Goal: Task Accomplishment & Management: Use online tool/utility

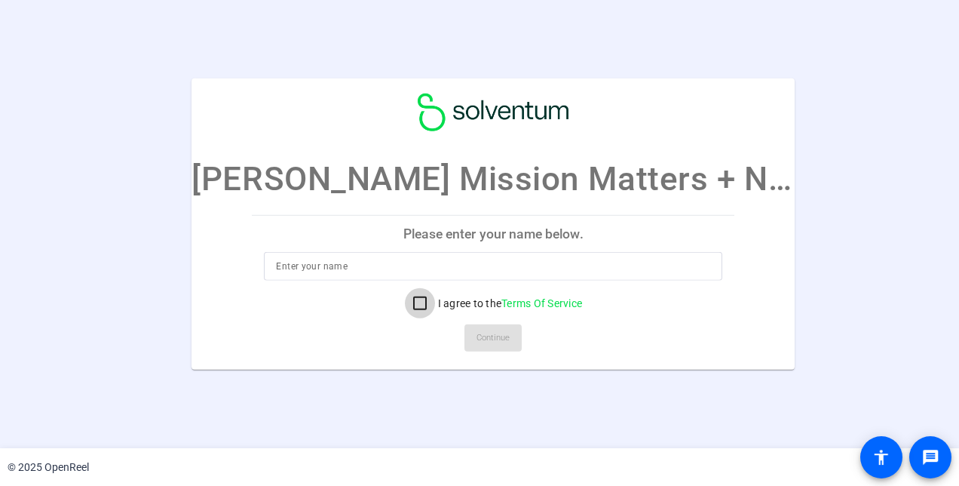
click at [418, 303] on input "I agree to the Terms Of Service" at bounding box center [420, 303] width 30 height 30
checkbox input "true"
click at [474, 263] on input at bounding box center [493, 266] width 434 height 18
type input "[PERSON_NAME]"
click at [498, 336] on span "Continue" at bounding box center [493, 337] width 33 height 23
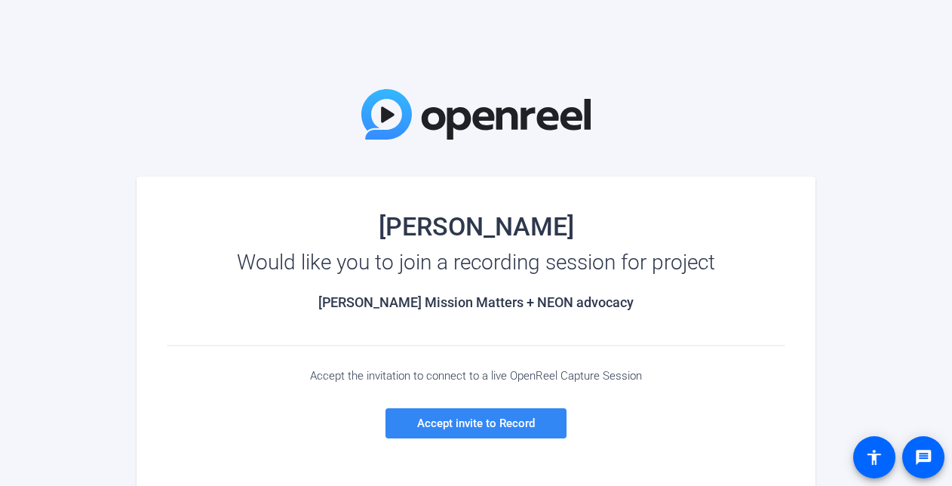
click at [472, 421] on span "Accept invite to Record" at bounding box center [476, 423] width 118 height 14
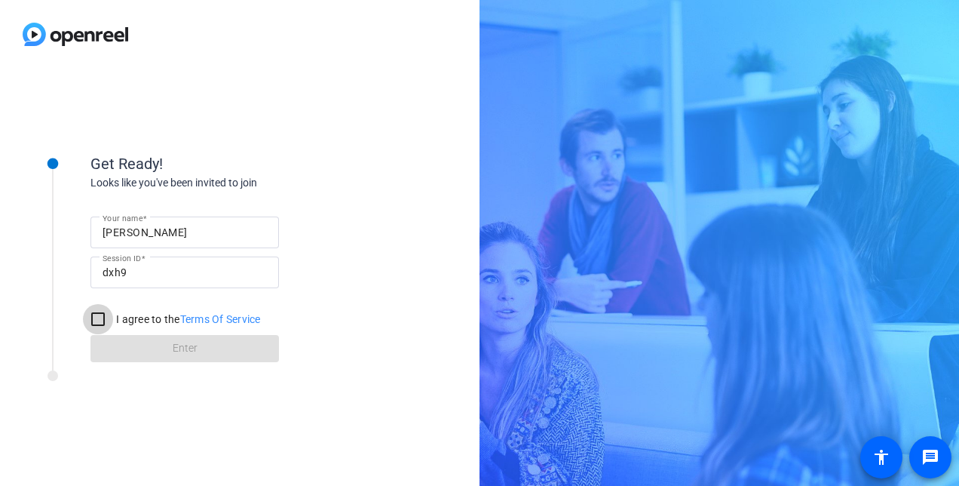
click at [99, 315] on input "I agree to the Terms Of Service" at bounding box center [98, 319] width 30 height 30
checkbox input "true"
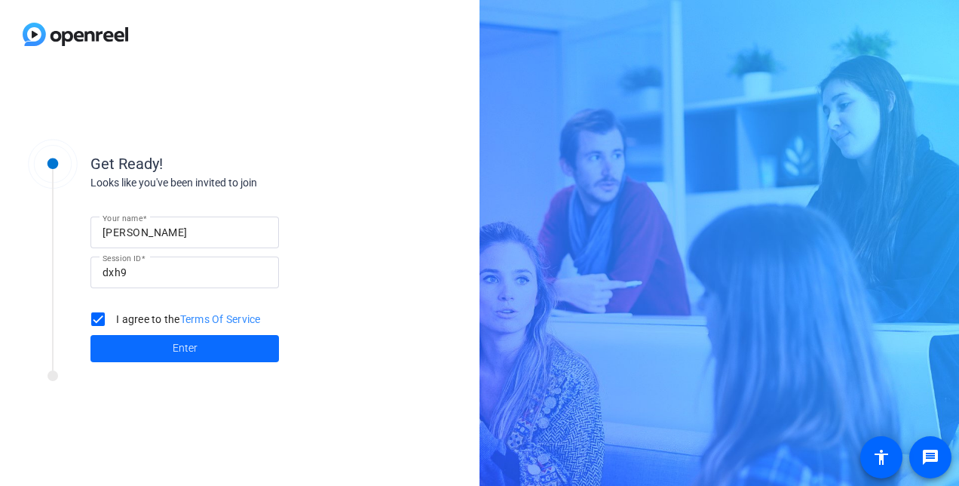
click at [182, 348] on span "Enter" at bounding box center [185, 348] width 25 height 16
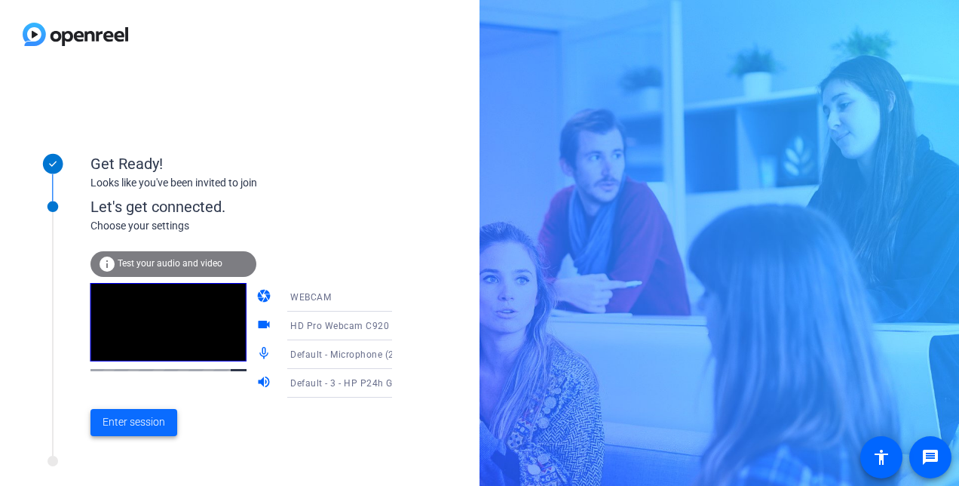
click at [133, 418] on span "Enter session" at bounding box center [134, 422] width 63 height 16
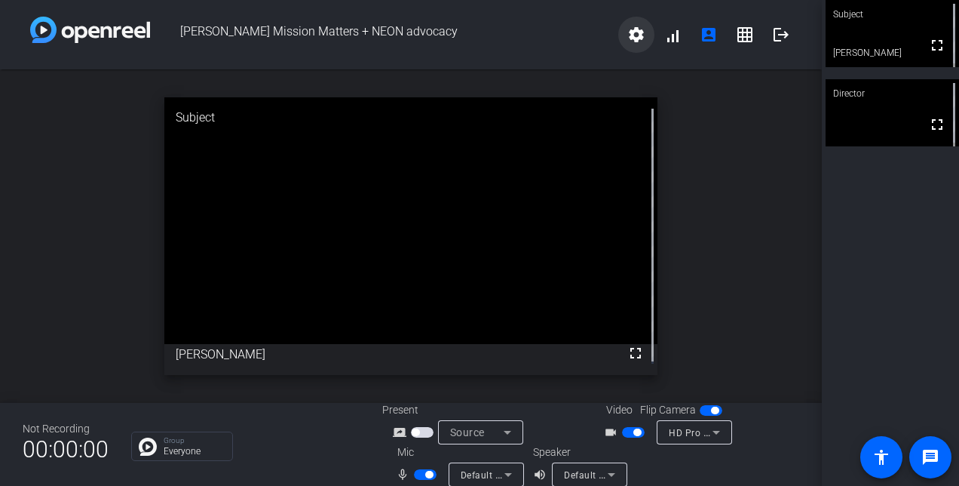
click at [631, 36] on mat-icon "settings" at bounding box center [636, 35] width 18 height 18
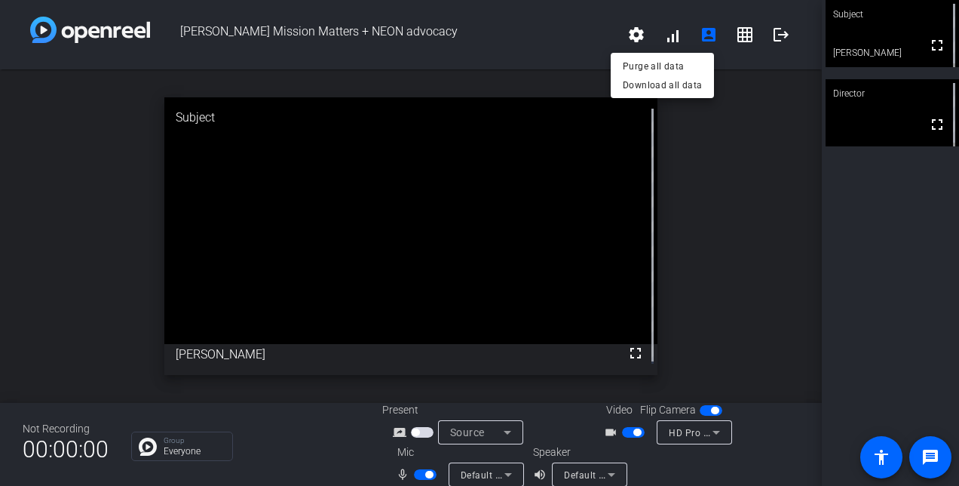
click at [704, 179] on div at bounding box center [479, 243] width 959 height 486
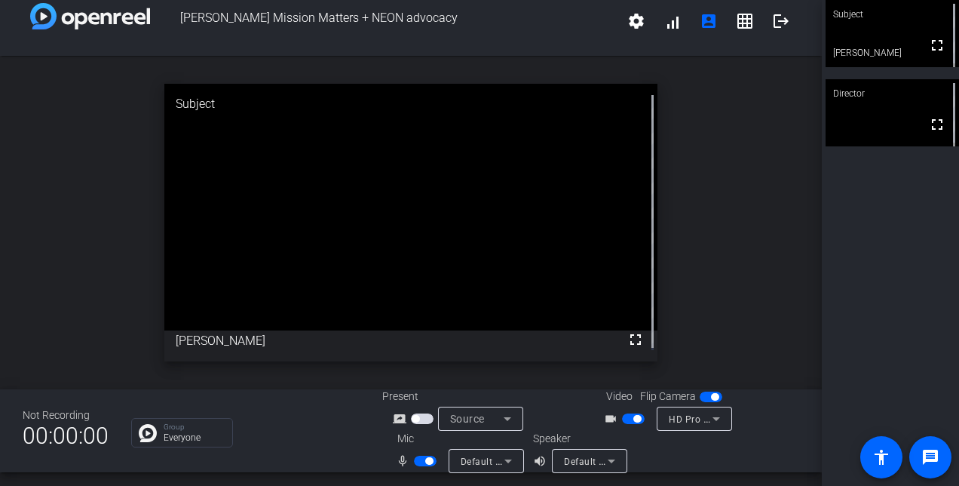
scroll to position [17, 0]
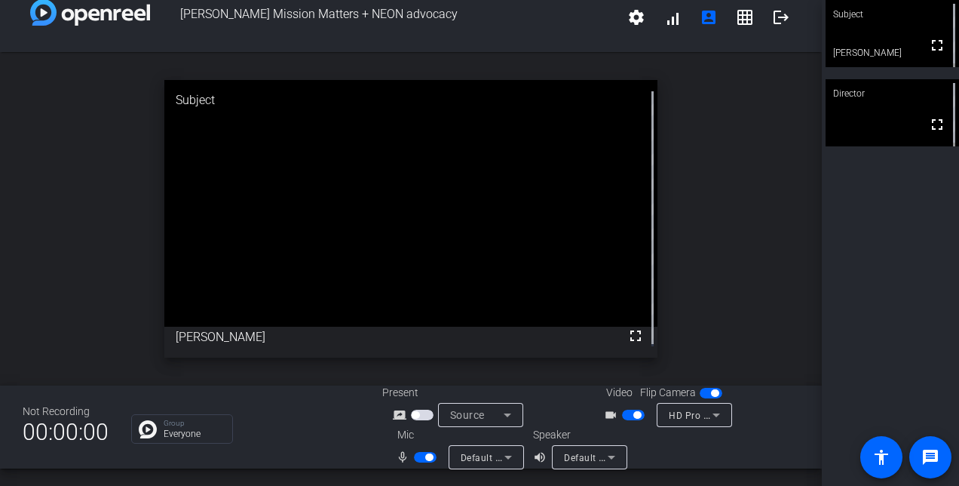
click at [506, 454] on icon at bounding box center [508, 457] width 18 height 18
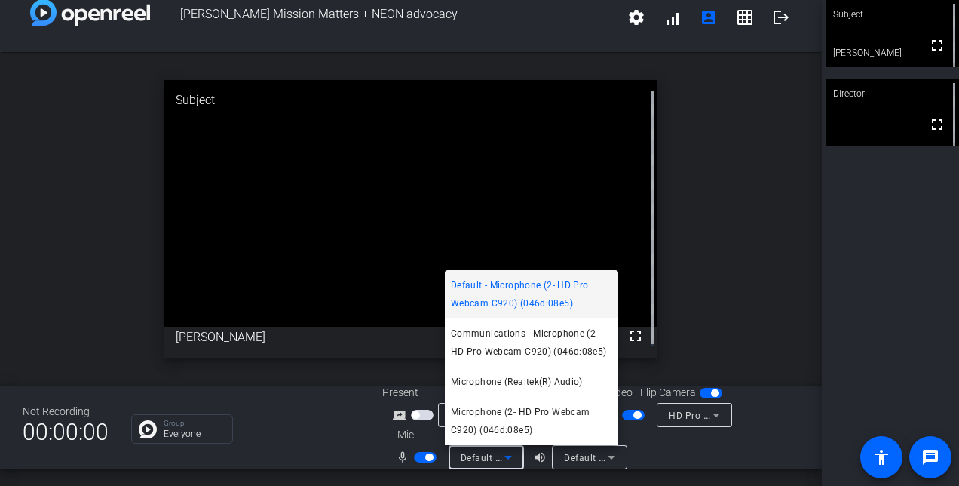
click at [556, 291] on span "Default - Microphone (2- HD Pro Webcam C920) (046d:08e5)" at bounding box center [531, 294] width 161 height 36
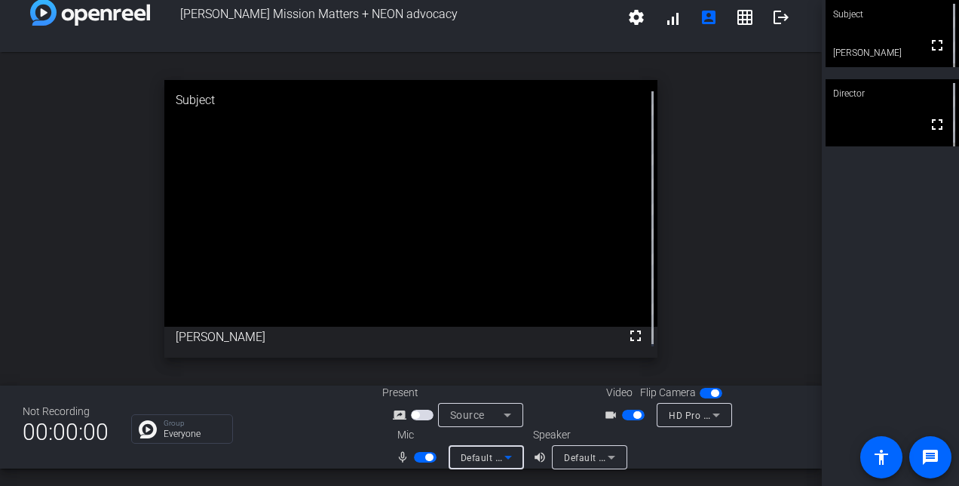
click at [508, 452] on icon at bounding box center [508, 457] width 18 height 18
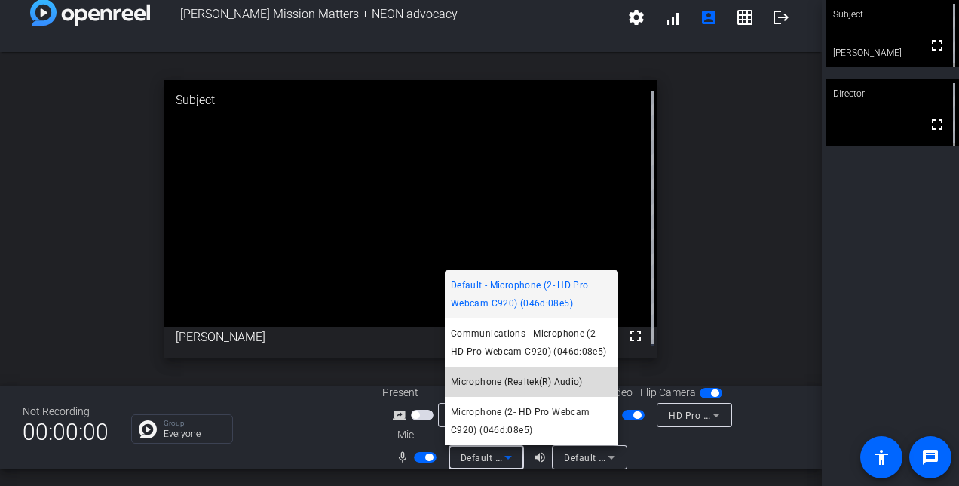
click at [517, 374] on span "Microphone (Realtek(R) Audio)" at bounding box center [517, 381] width 132 height 18
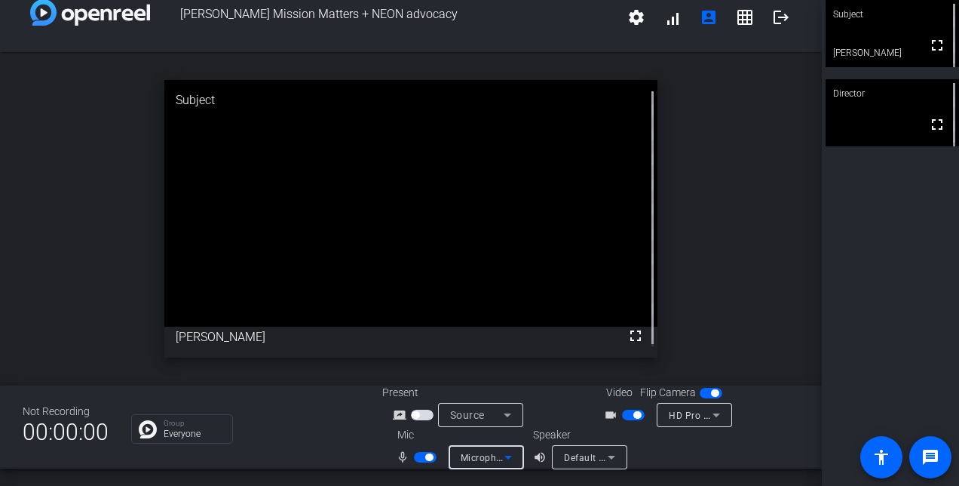
click at [508, 454] on icon at bounding box center [508, 457] width 18 height 18
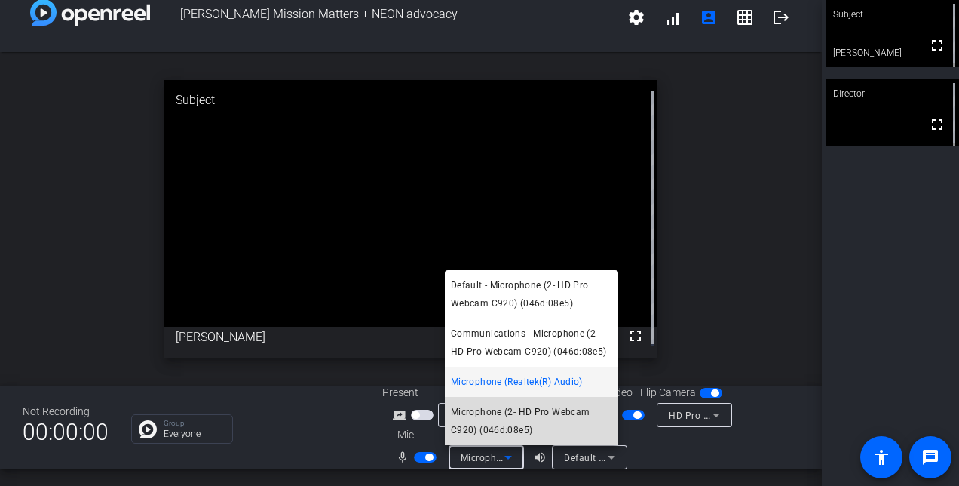
click at [507, 425] on span "Microphone (2- HD Pro Webcam C920) (046d:08e5)" at bounding box center [531, 421] width 161 height 36
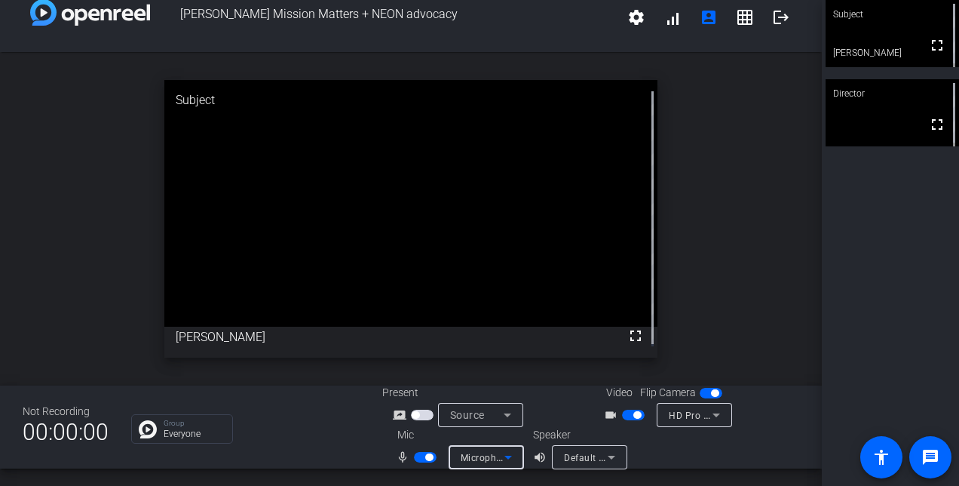
click at [506, 452] on icon at bounding box center [508, 457] width 18 height 18
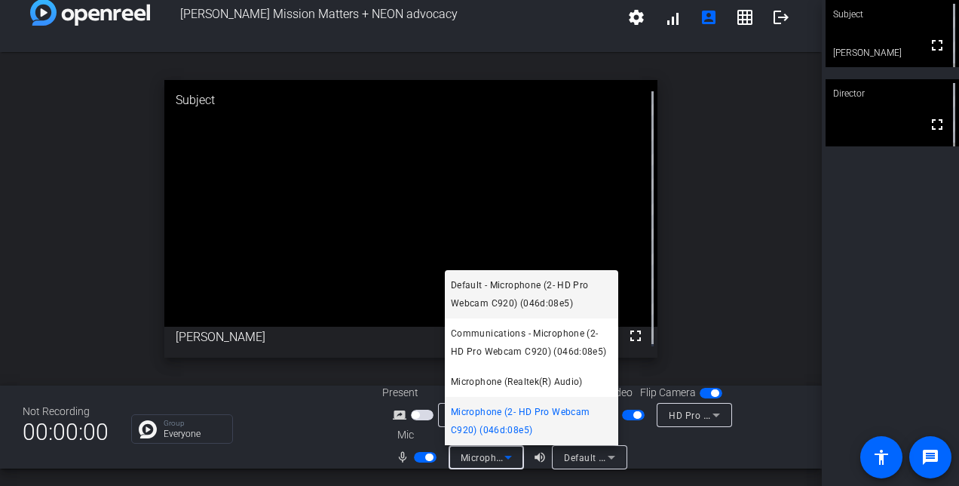
click at [515, 294] on span "Default - Microphone (2- HD Pro Webcam C920) (046d:08e5)" at bounding box center [531, 294] width 161 height 36
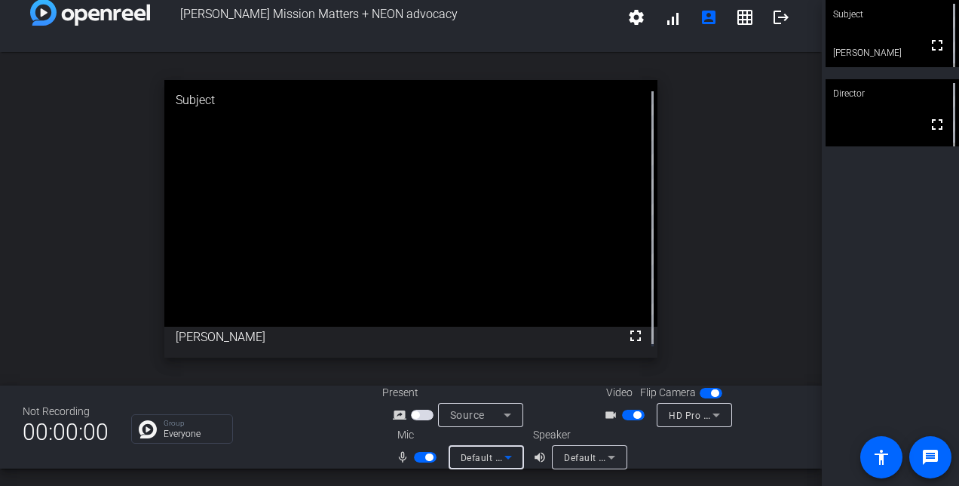
click at [611, 455] on icon at bounding box center [612, 457] width 8 height 4
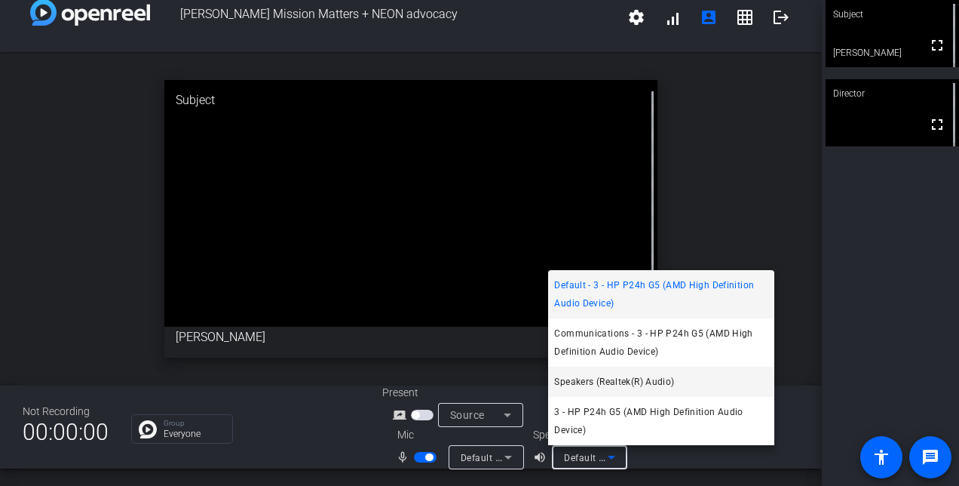
click at [682, 382] on mat-option "Speakers (Realtek(R) Audio)" at bounding box center [661, 381] width 226 height 30
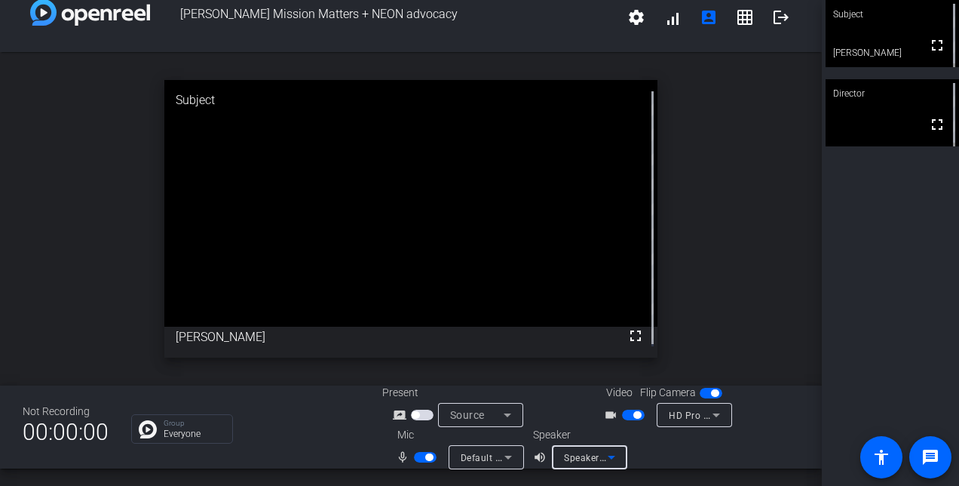
click at [608, 450] on icon at bounding box center [611, 457] width 18 height 18
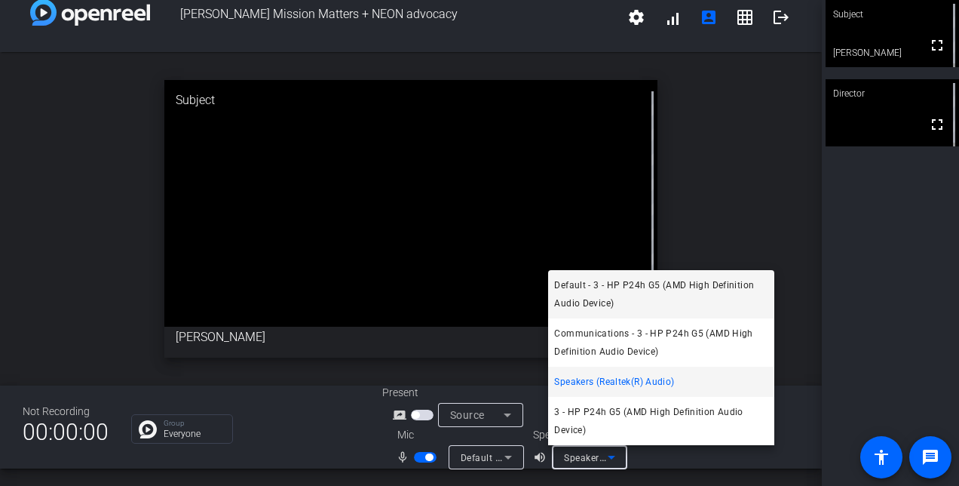
click at [707, 294] on span "Default - 3 - HP P24h G5 (AMD High Definition Audio Device)" at bounding box center [661, 294] width 214 height 36
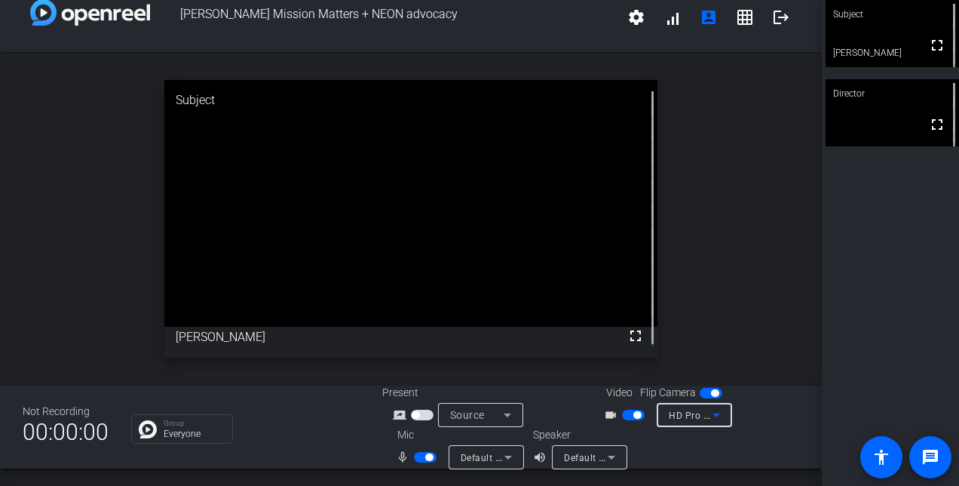
click at [707, 412] on icon at bounding box center [716, 415] width 18 height 18
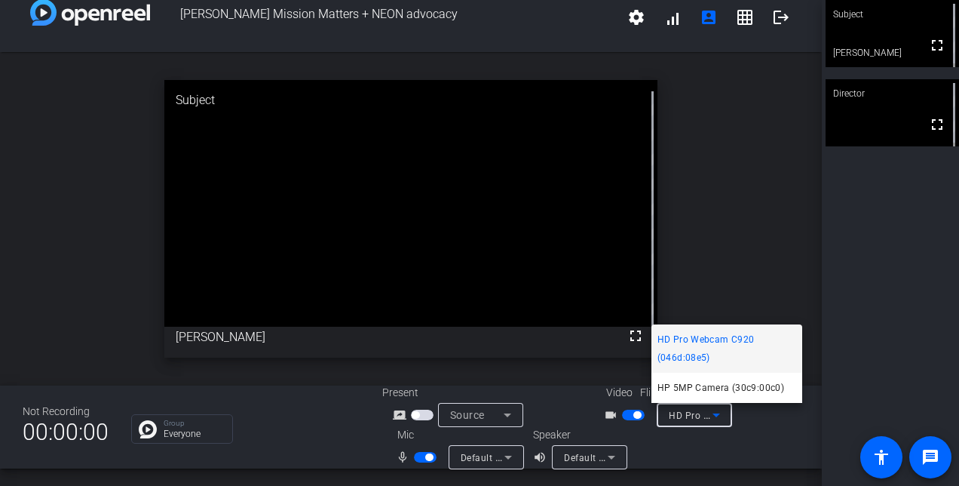
click at [725, 341] on span "HD Pro Webcam C920 (046d:08e5)" at bounding box center [726, 348] width 139 height 36
